Goal: Check status: Check status

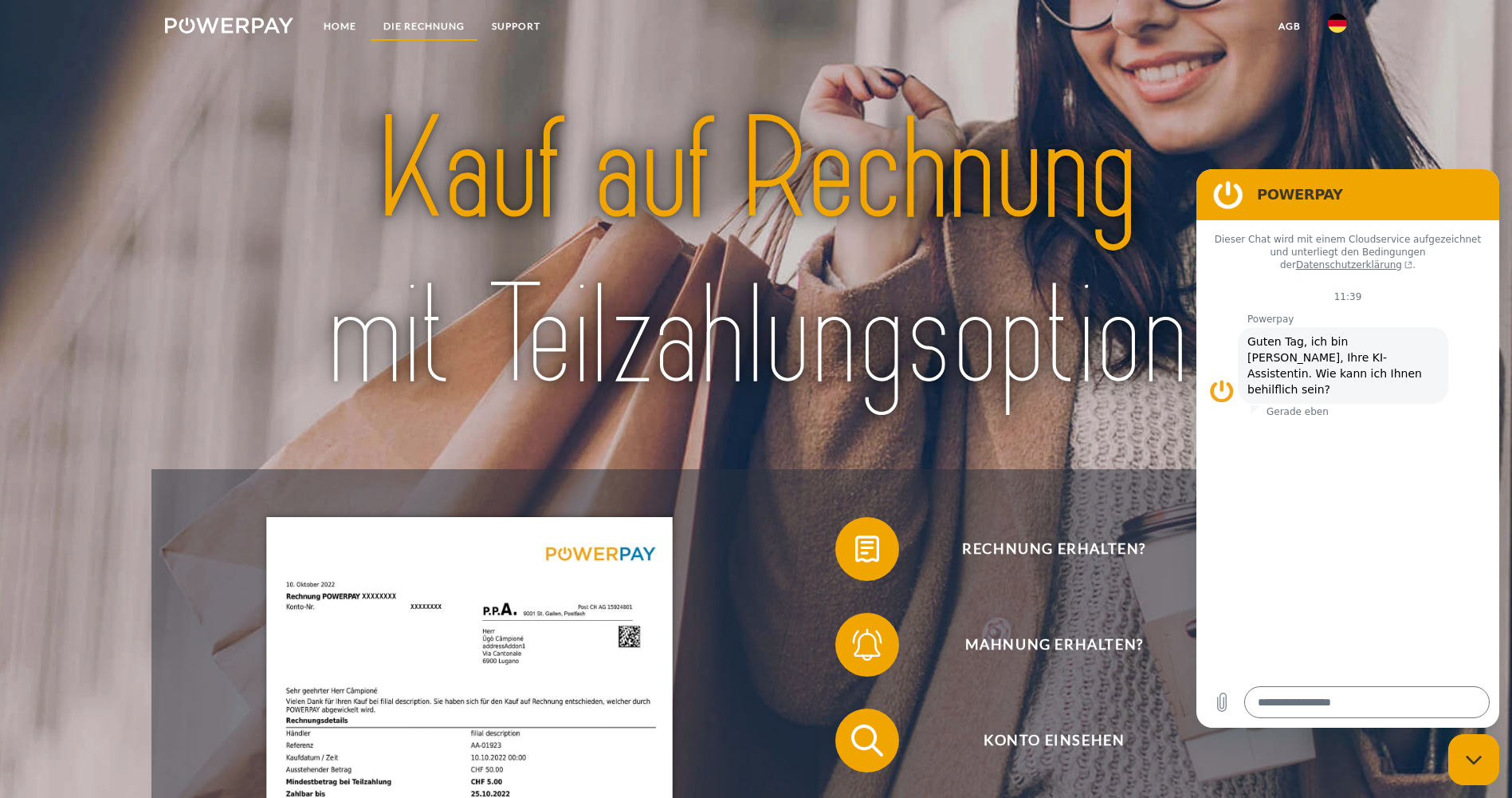
click at [429, 28] on link "DIE RECHNUNG" at bounding box center [424, 26] width 108 height 29
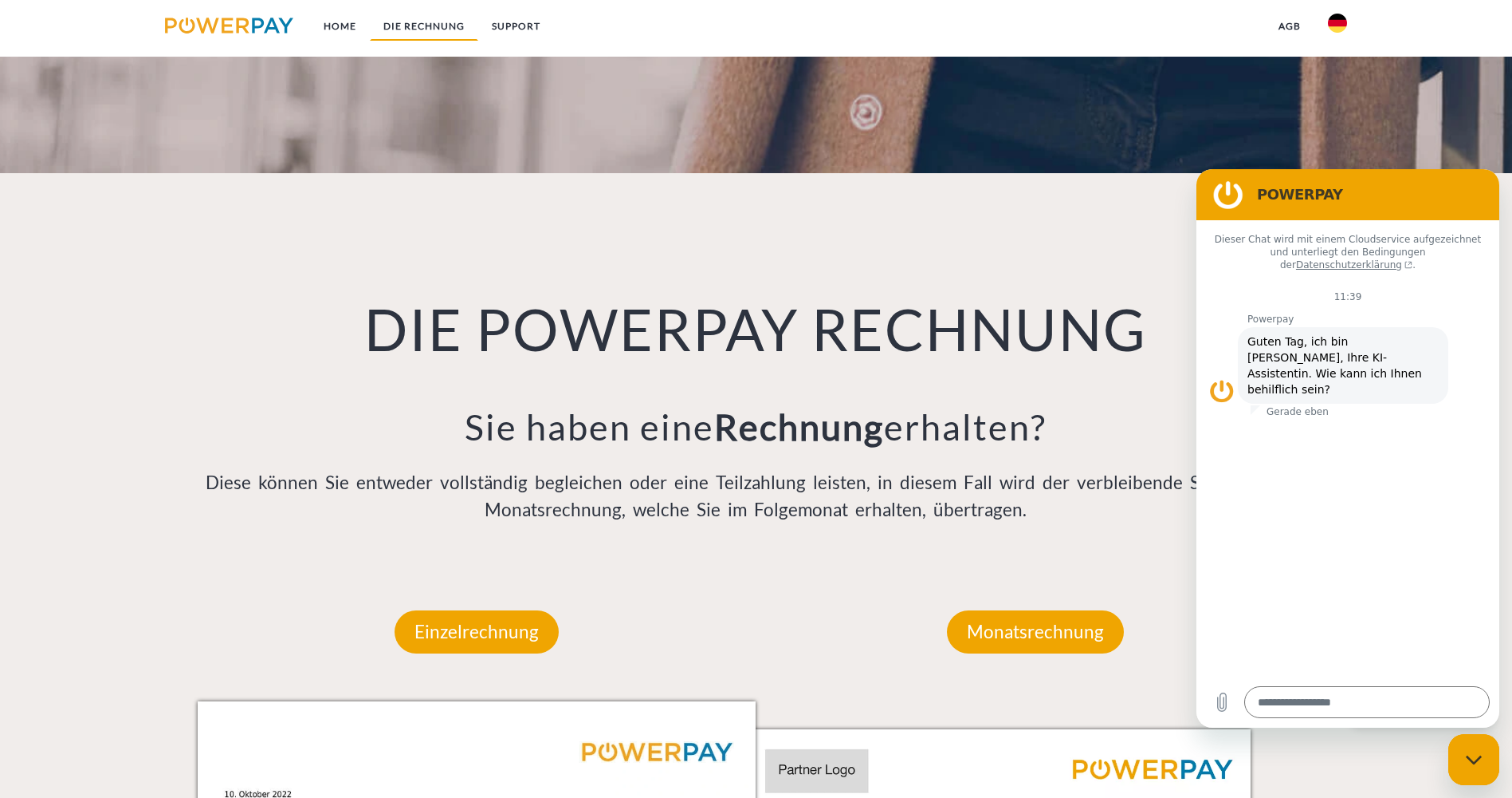
scroll to position [655, 0]
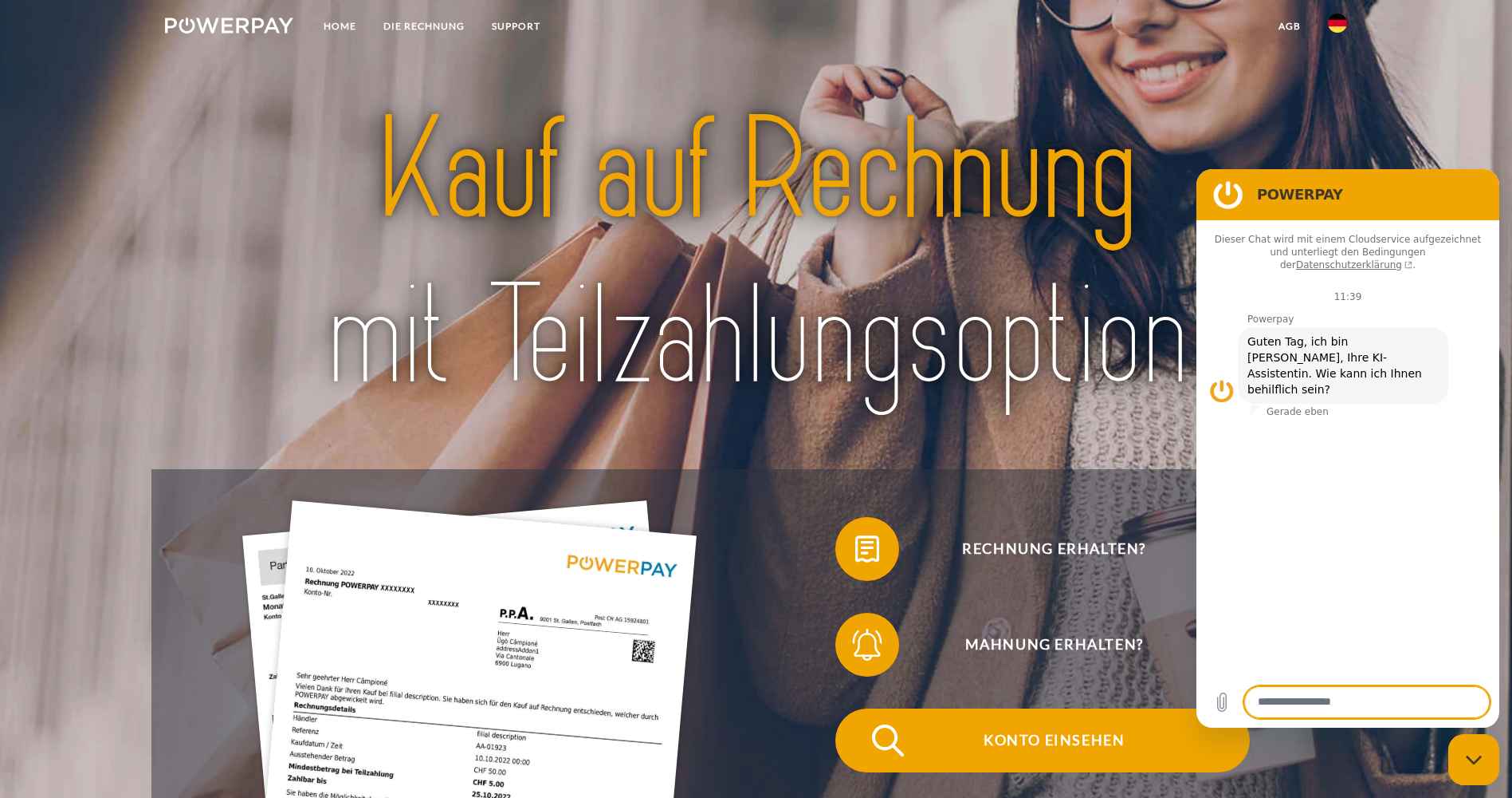
click at [858, 710] on span "Konto einsehen" at bounding box center [1053, 740] width 390 height 64
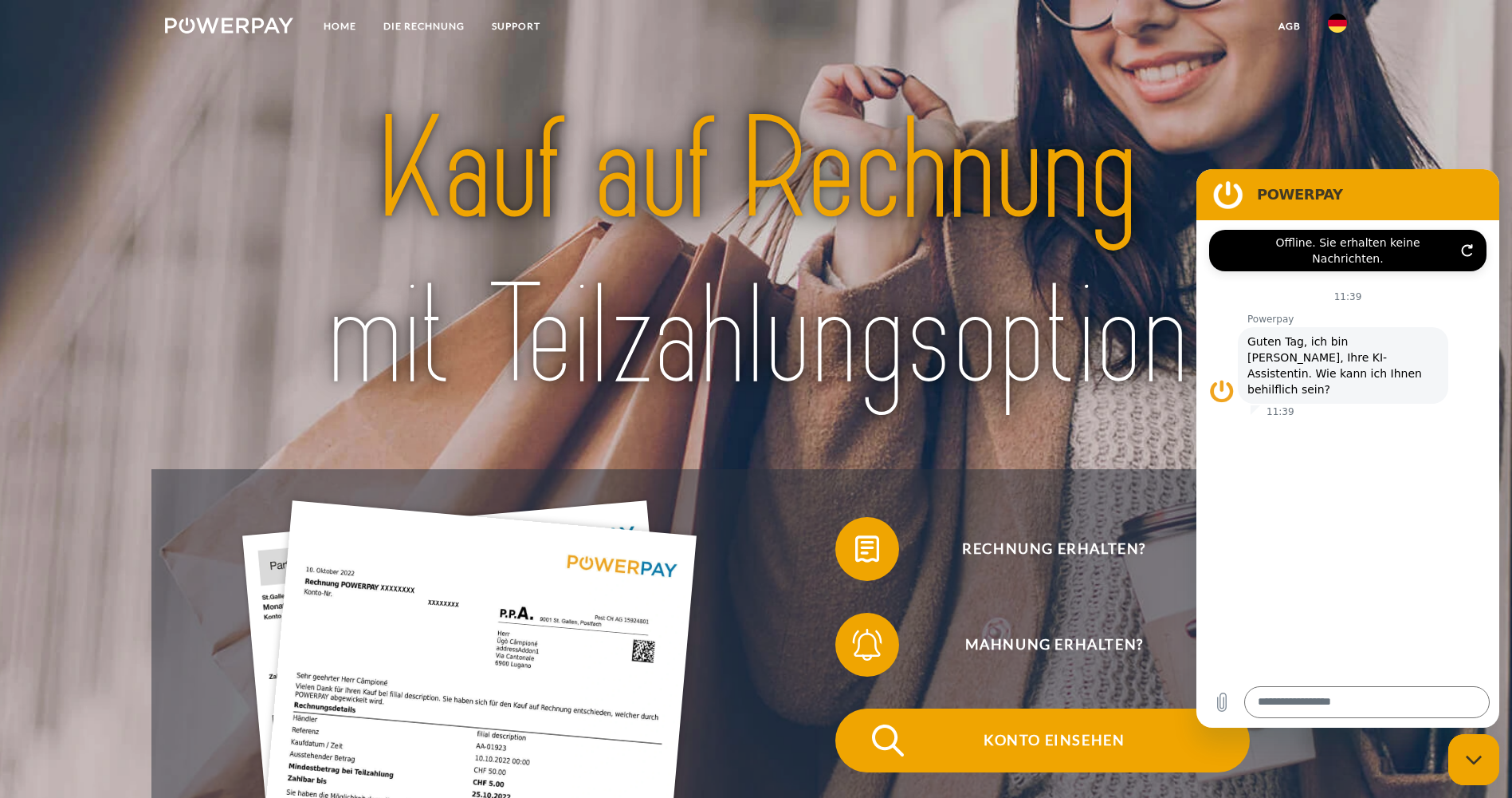
click at [858, 708] on span "Konto einsehen" at bounding box center [1053, 740] width 390 height 64
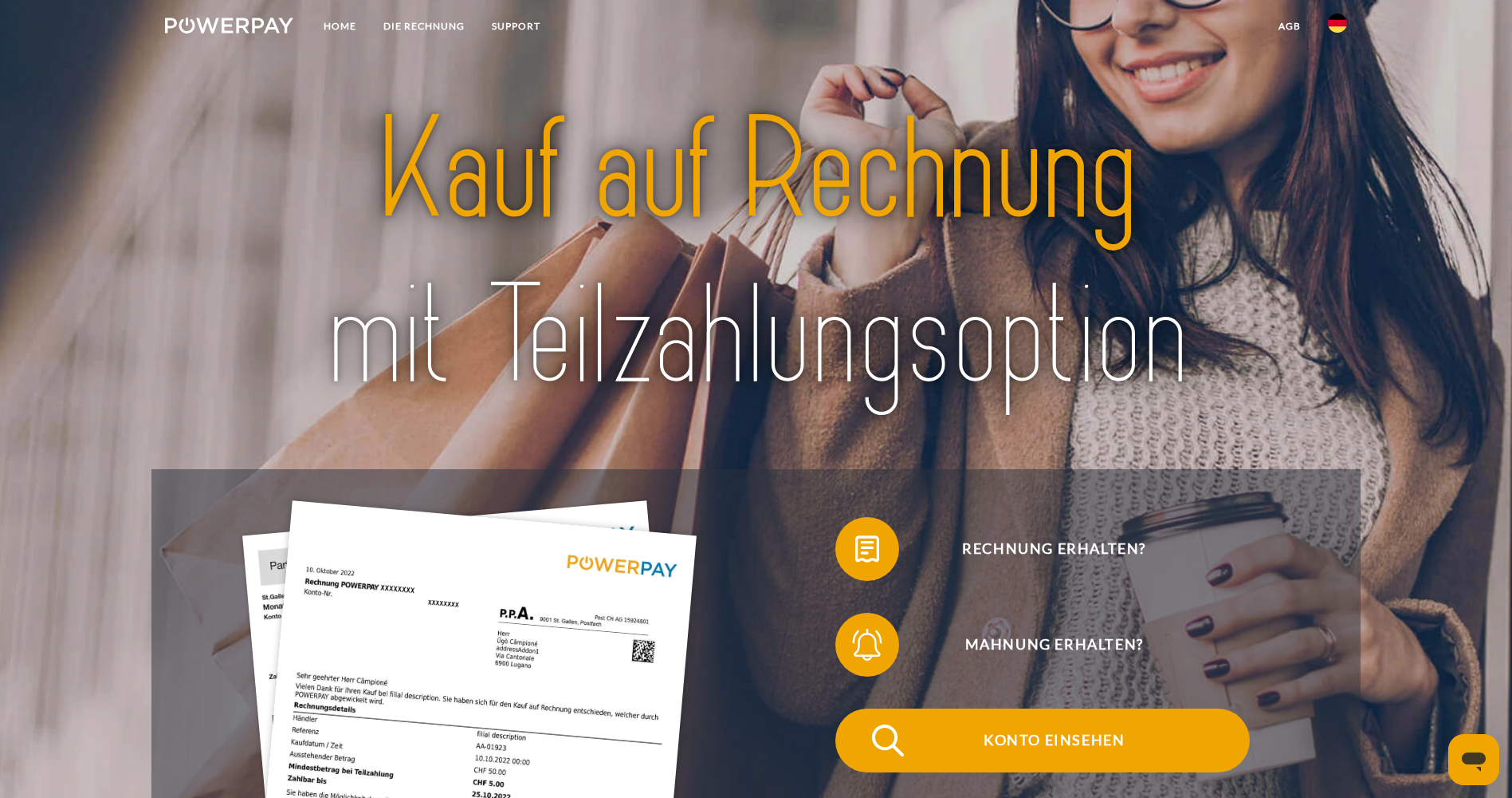
click at [858, 712] on span "Konto einsehen" at bounding box center [1053, 740] width 390 height 64
click at [858, 708] on span "Konto einsehen" at bounding box center [1053, 740] width 390 height 64
